Goal: Transaction & Acquisition: Book appointment/travel/reservation

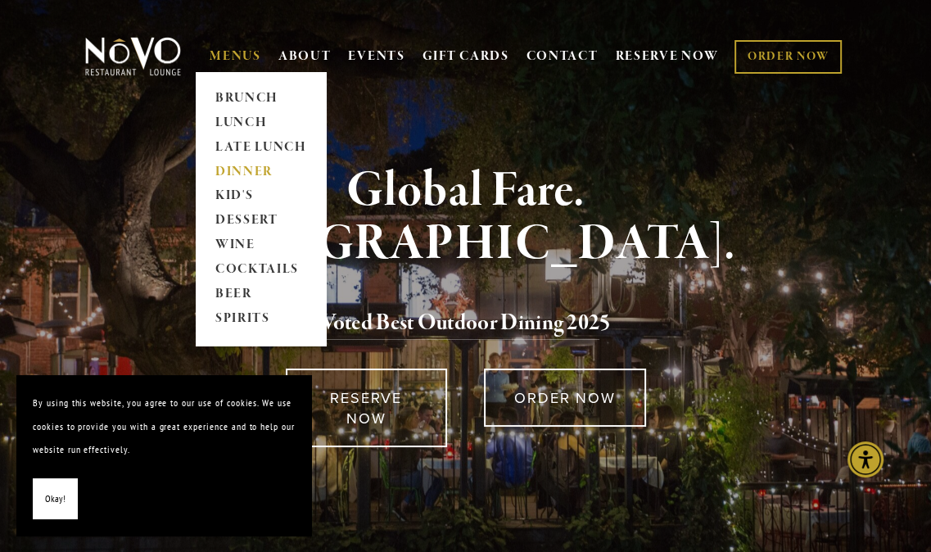
click at [235, 167] on link "DINNER" at bounding box center [261, 172] width 102 height 25
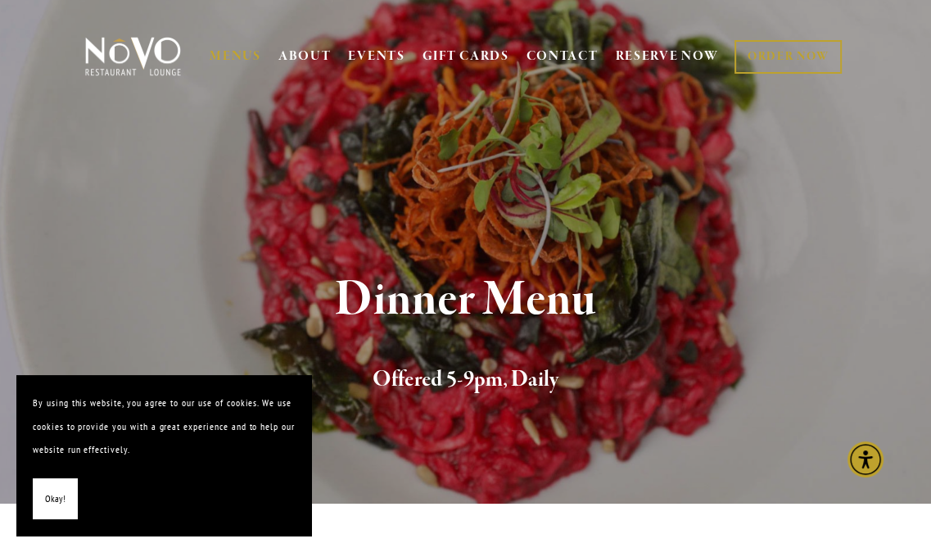
click at [39, 506] on button "Okay!" at bounding box center [55, 499] width 45 height 42
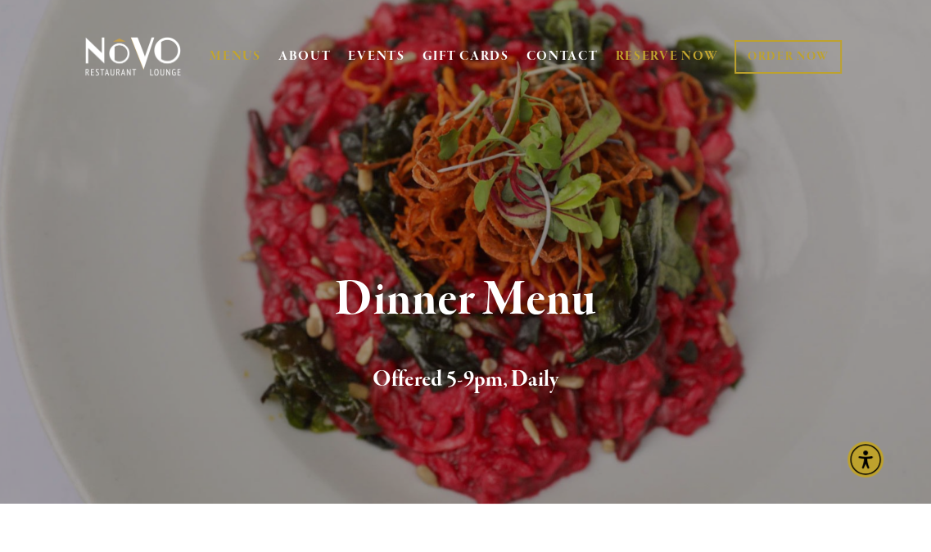
click at [668, 57] on link "RESERVE NOW" at bounding box center [666, 56] width 103 height 31
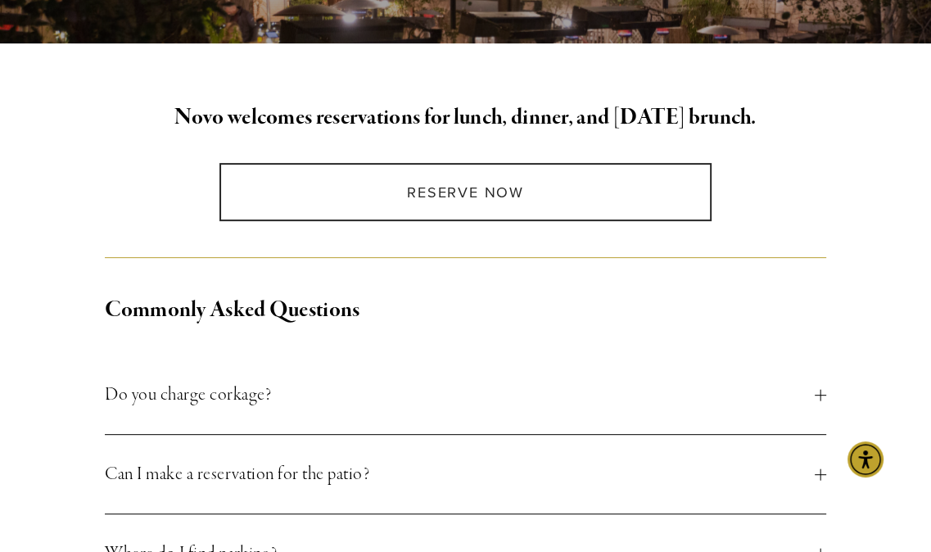
scroll to position [391, 0]
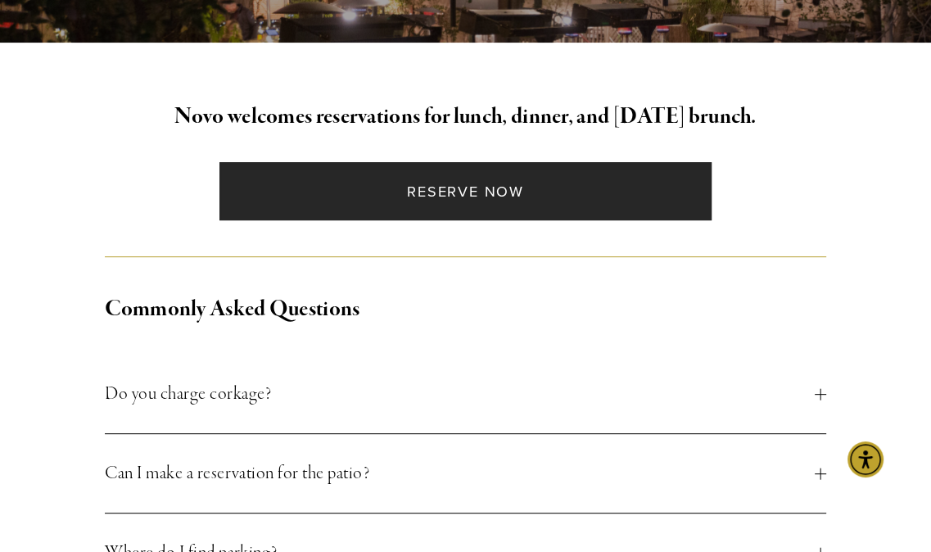
click at [531, 171] on link "Reserve Now" at bounding box center [466, 191] width 492 height 58
